Goal: Navigation & Orientation: Find specific page/section

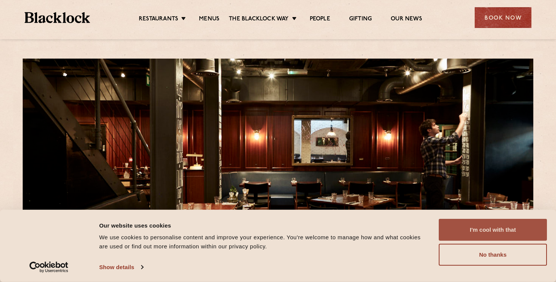
click at [494, 224] on button "I'm cool with that" at bounding box center [493, 230] width 108 height 22
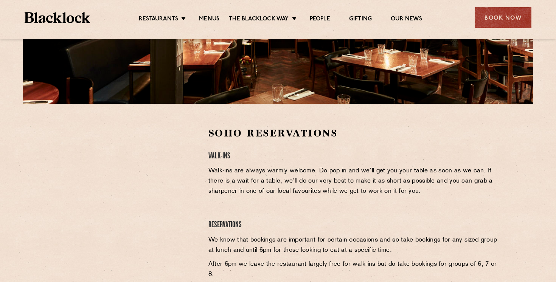
scroll to position [168, 0]
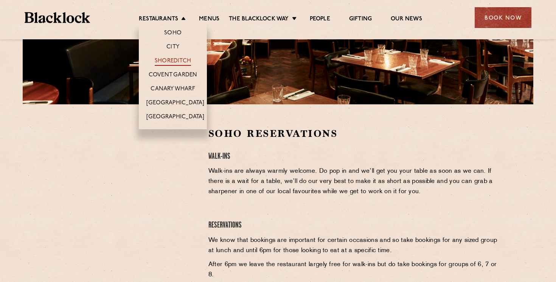
click at [179, 60] on link "Shoreditch" at bounding box center [173, 61] width 36 height 8
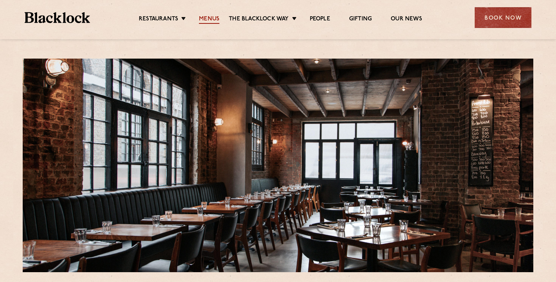
click at [204, 19] on link "Menus" at bounding box center [209, 20] width 20 height 8
